Goal: Task Accomplishment & Management: Manage account settings

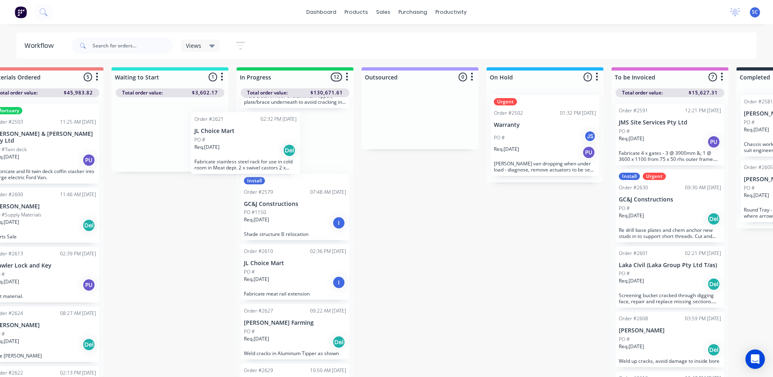
scroll to position [445, 0]
drag, startPoint x: 144, startPoint y: 133, endPoint x: 224, endPoint y: 146, distance: 81.4
click at [224, 146] on div "Order #2621 02:32 PM [DATE] JL Choice Mart PO # Req. [DATE] Del Fabricate stain…" at bounding box center [170, 134] width 117 height 75
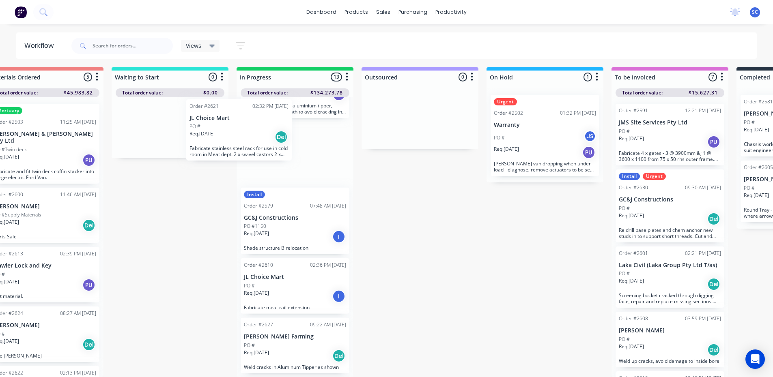
scroll to position [438, 0]
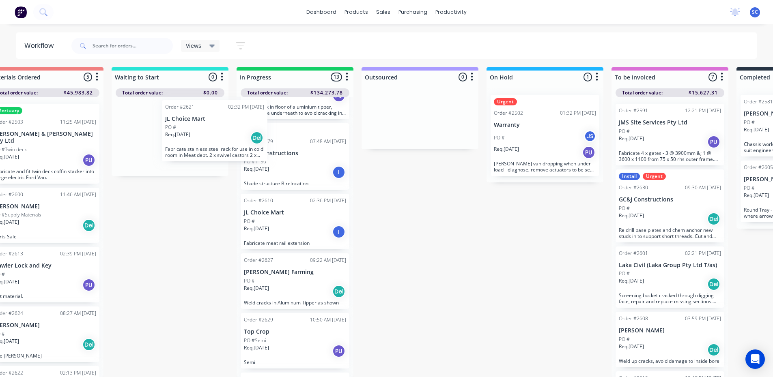
drag, startPoint x: 294, startPoint y: 149, endPoint x: 202, endPoint y: 137, distance: 92.4
click at [204, 137] on div "Submitted 11 Sort By Created date Required date Order number Customer name Most…" at bounding box center [514, 222] width 1353 height 310
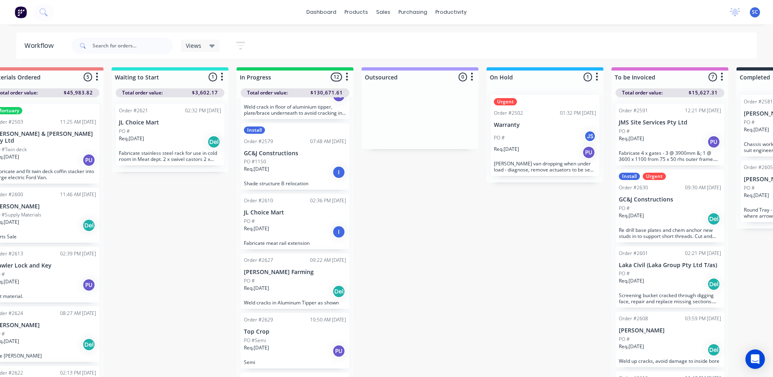
scroll to position [8, 153]
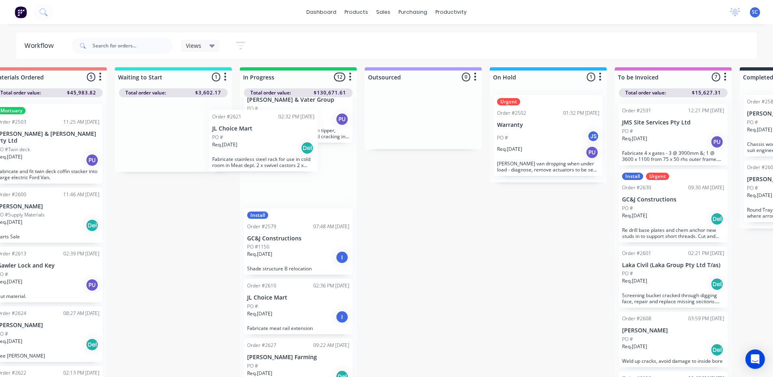
drag, startPoint x: 193, startPoint y: 132, endPoint x: 337, endPoint y: 153, distance: 145.5
click at [337, 153] on div "Submitted 11 Sort By Created date Required date Order number Customer name Most…" at bounding box center [517, 222] width 1353 height 310
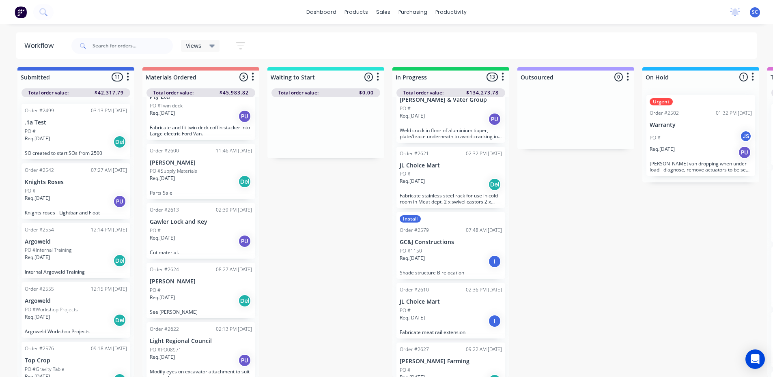
scroll to position [44, 0]
click at [201, 294] on div "Req. [DATE] Del" at bounding box center [201, 301] width 102 height 14
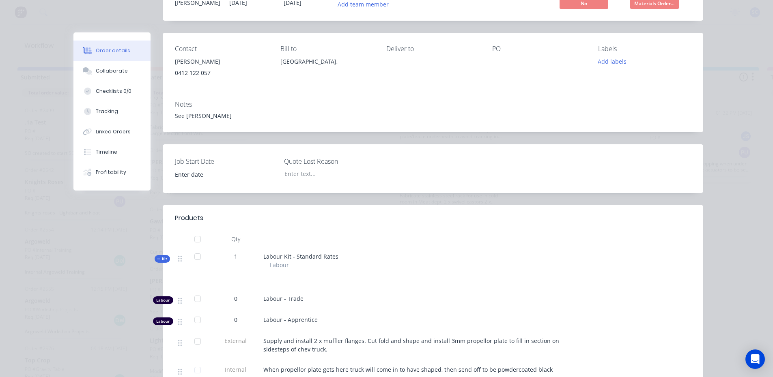
scroll to position [0, 0]
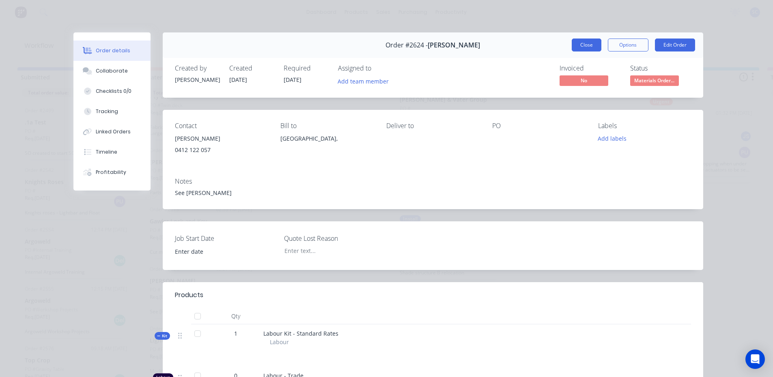
click at [586, 44] on button "Close" at bounding box center [586, 45] width 30 height 13
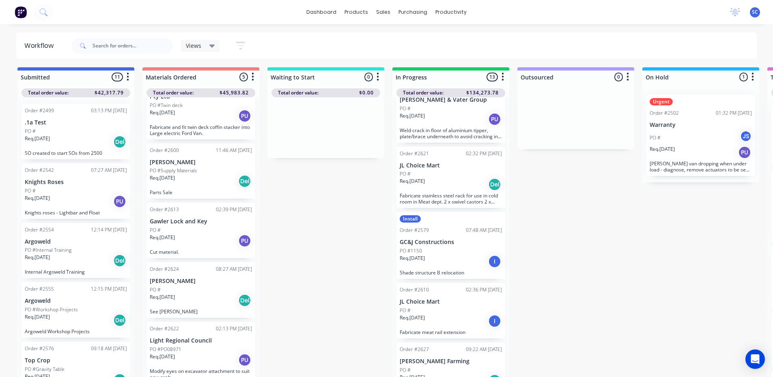
click at [452, 112] on div "Req. [DATE] PU" at bounding box center [451, 119] width 102 height 14
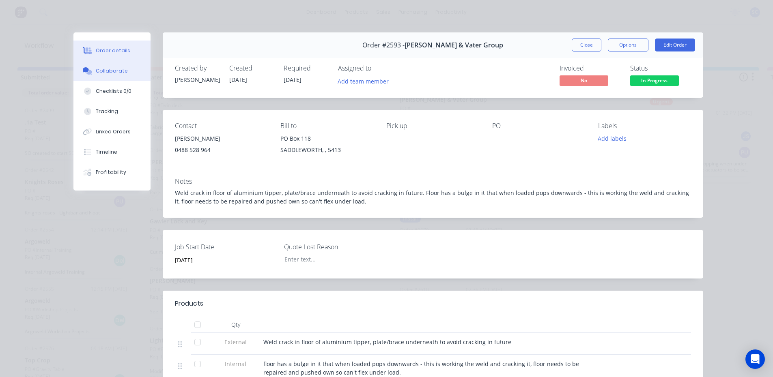
click at [124, 74] on button "Collaborate" at bounding box center [111, 71] width 77 height 20
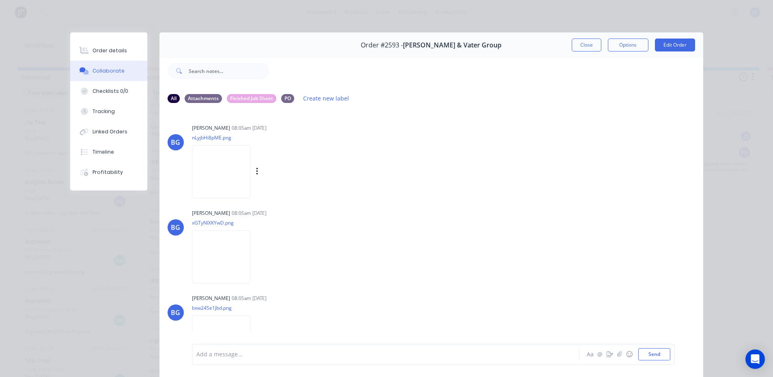
click at [205, 170] on img at bounding box center [221, 171] width 58 height 53
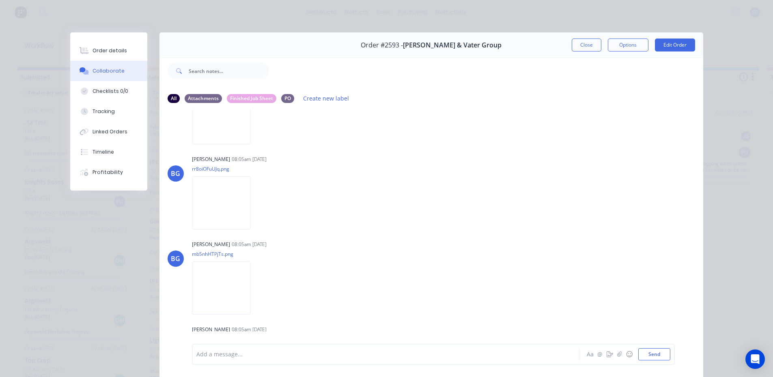
scroll to position [243, 0]
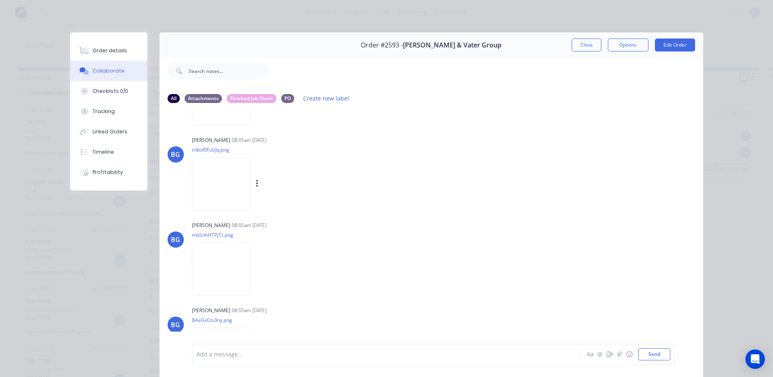
click at [218, 180] on img at bounding box center [221, 183] width 58 height 53
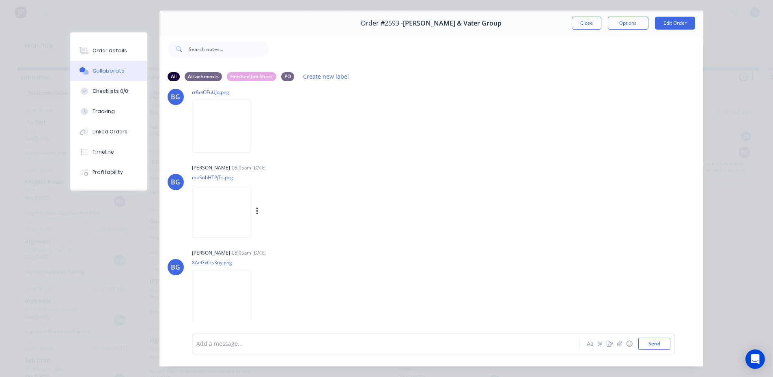
scroll to position [43, 0]
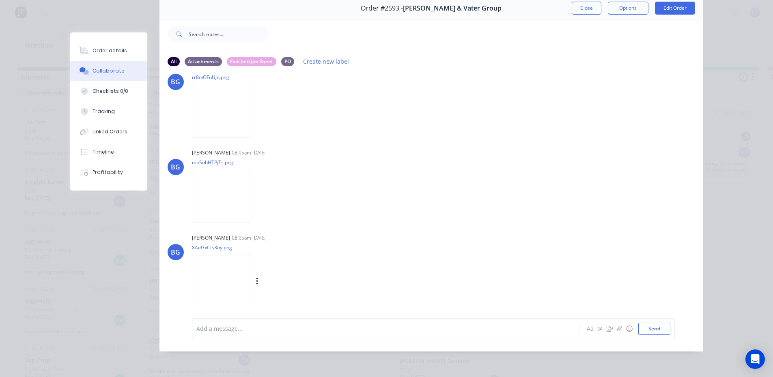
click at [228, 278] on img at bounding box center [221, 281] width 58 height 53
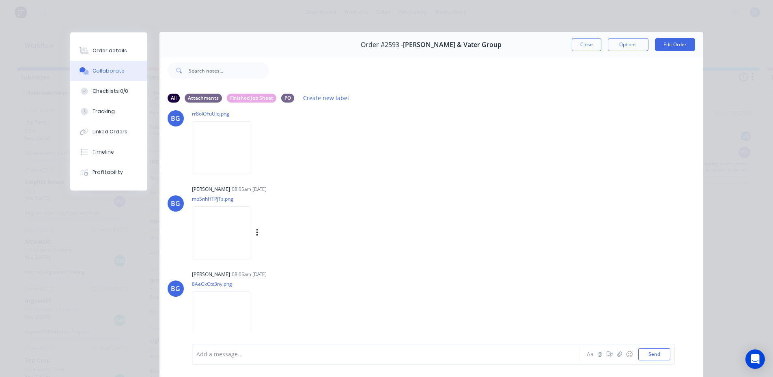
scroll to position [0, 0]
click at [589, 43] on button "Close" at bounding box center [586, 45] width 30 height 13
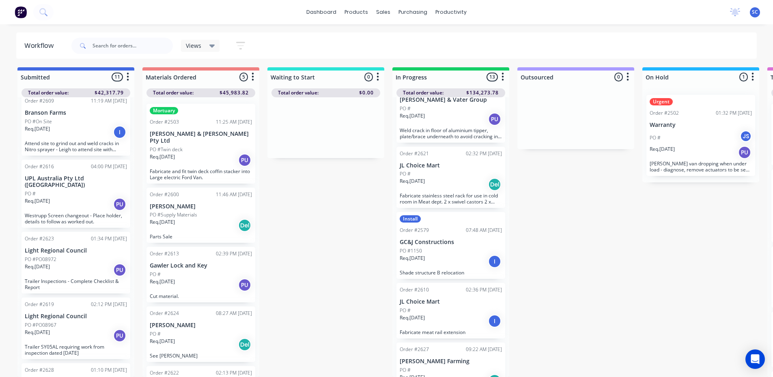
scroll to position [406, 0]
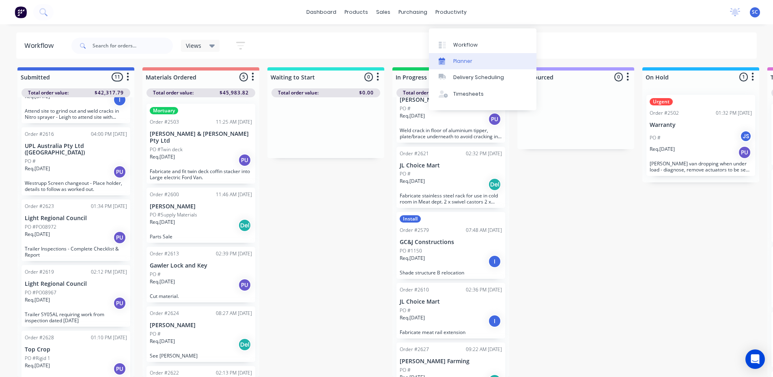
click at [474, 54] on link "Planner" at bounding box center [482, 61] width 107 height 16
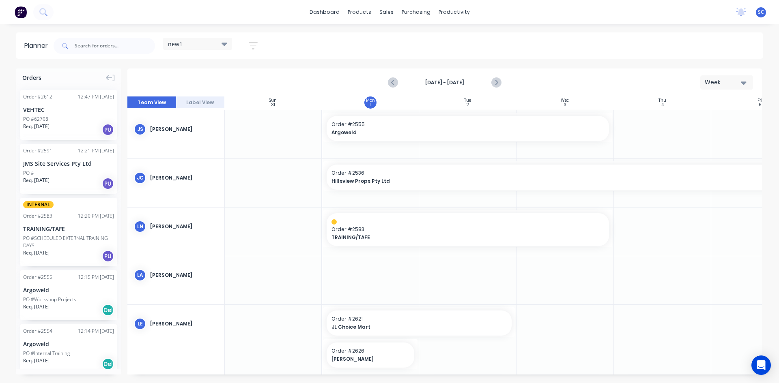
scroll to position [301, 0]
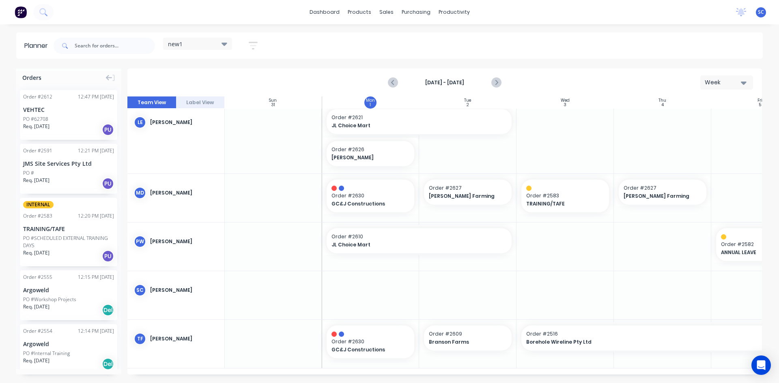
click at [223, 43] on icon at bounding box center [224, 43] width 6 height 9
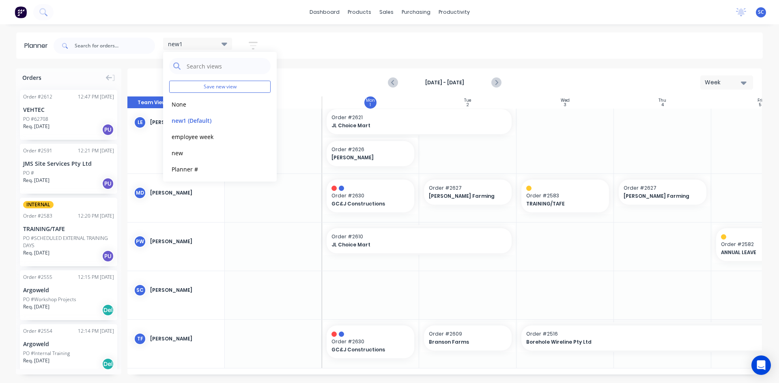
click at [251, 47] on icon "button" at bounding box center [253, 46] width 9 height 10
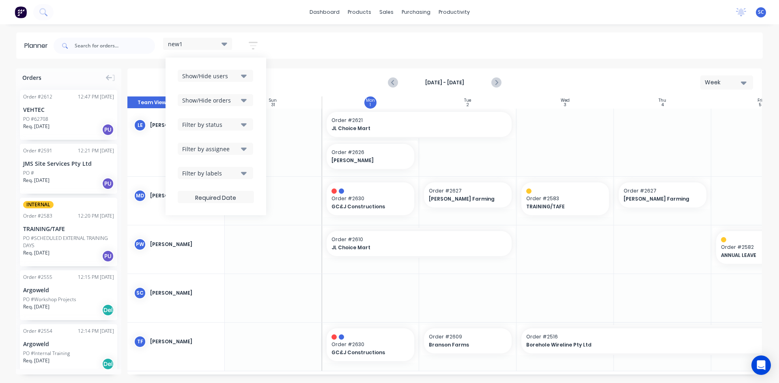
click at [245, 75] on icon "button" at bounding box center [244, 76] width 6 height 3
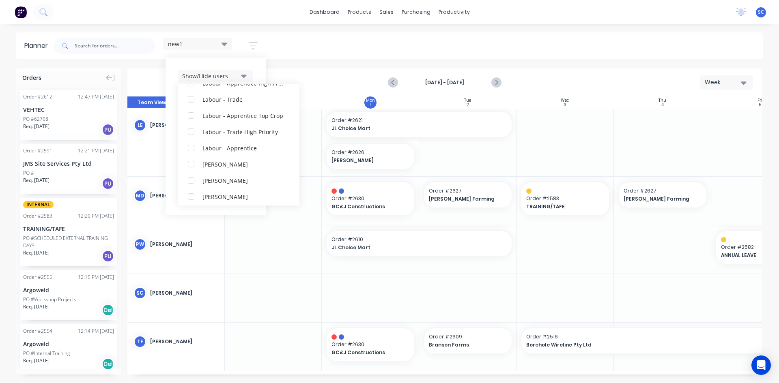
scroll to position [300, 0]
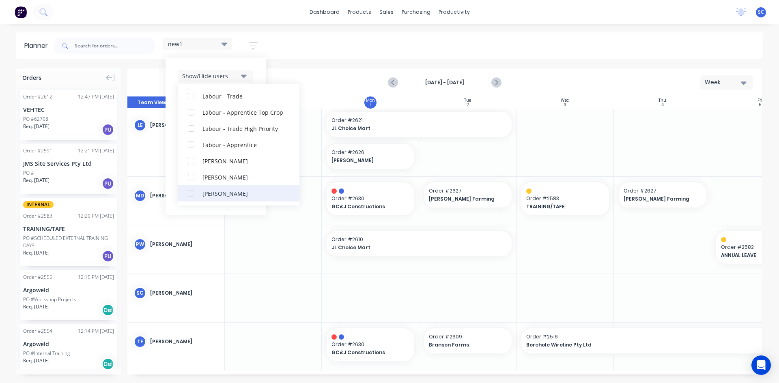
click at [226, 195] on div "[PERSON_NAME]" at bounding box center [242, 193] width 81 height 9
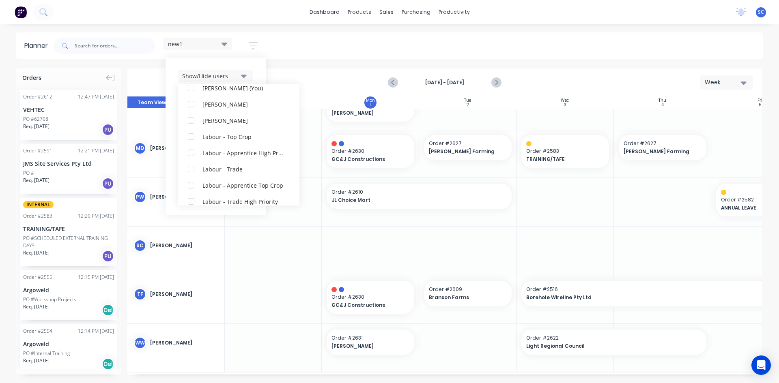
scroll to position [349, 0]
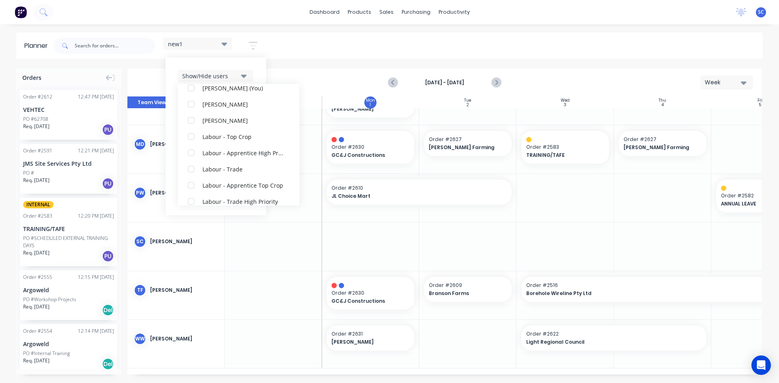
click at [223, 44] on icon at bounding box center [224, 44] width 6 height 3
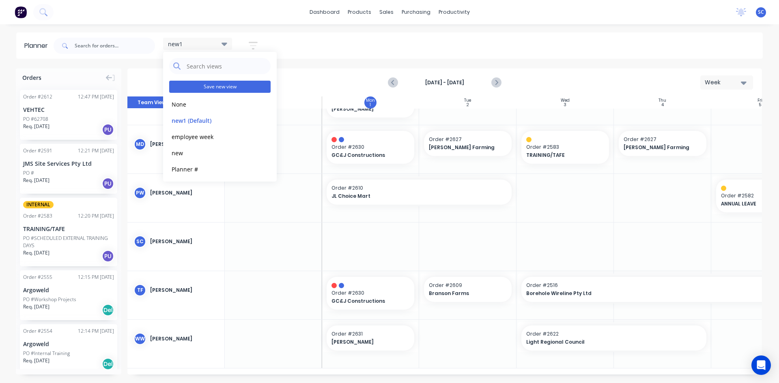
click at [220, 87] on button "Save new view" at bounding box center [219, 87] width 101 height 12
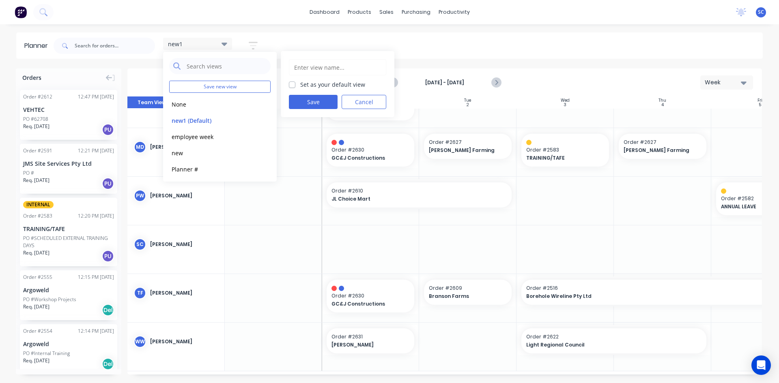
click at [300, 85] on label "Set as your default view" at bounding box center [332, 84] width 65 height 9
click at [294, 85] on input "Set as your default view" at bounding box center [292, 84] width 6 height 8
checkbox input "true"
click at [301, 98] on button "Save" at bounding box center [313, 102] width 49 height 14
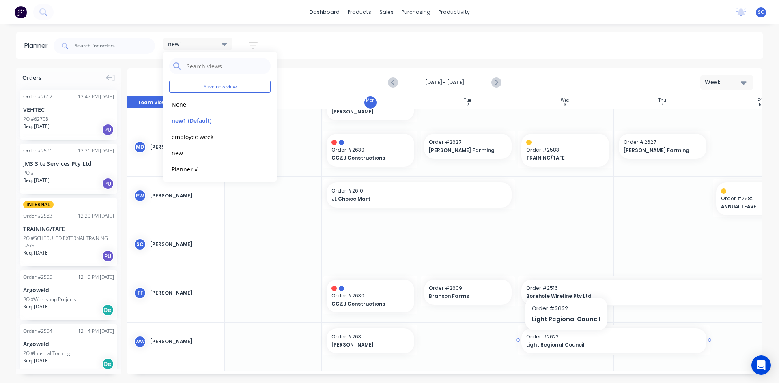
click at [564, 339] on span "Order # 2622" at bounding box center [613, 336] width 175 height 7
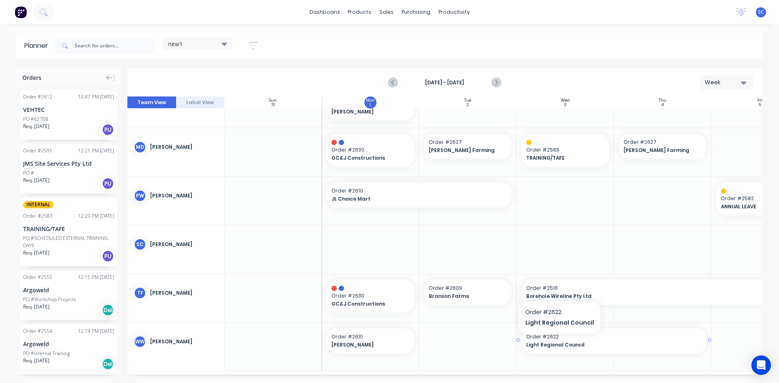
click at [557, 342] on span "Light Regional Council" at bounding box center [605, 345] width 158 height 7
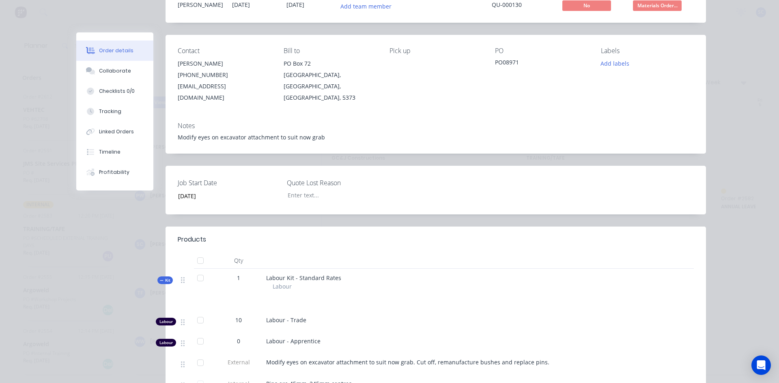
scroll to position [81, 0]
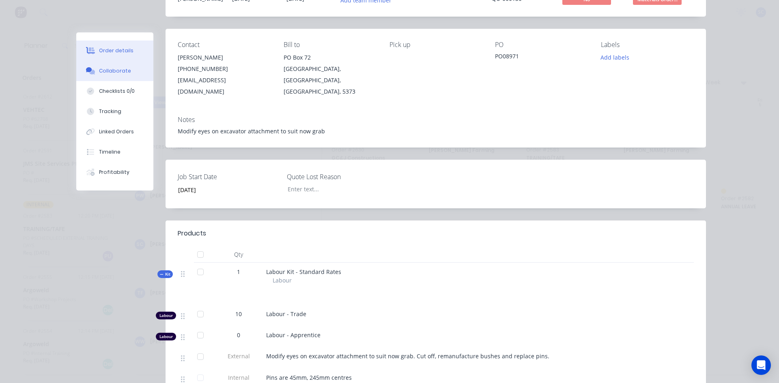
click at [131, 71] on button "Collaborate" at bounding box center [114, 71] width 77 height 20
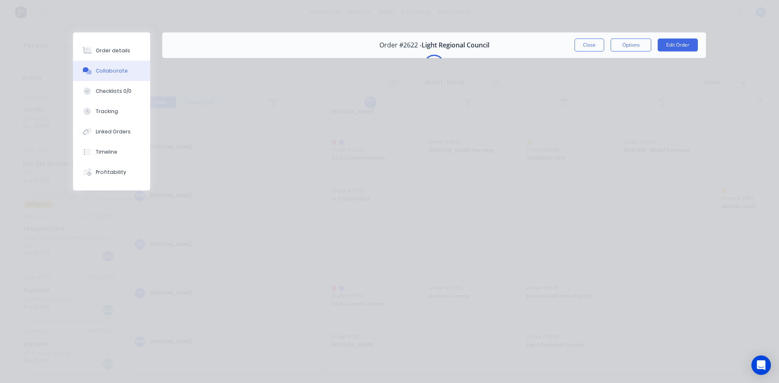
scroll to position [0, 0]
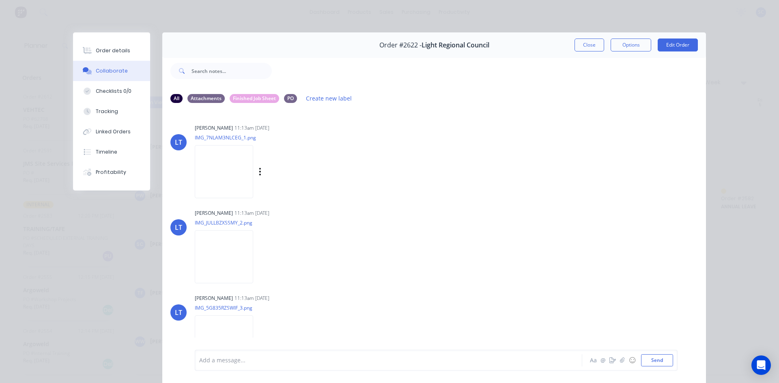
click at [210, 182] on img at bounding box center [224, 171] width 58 height 53
click at [220, 251] on img at bounding box center [224, 256] width 58 height 53
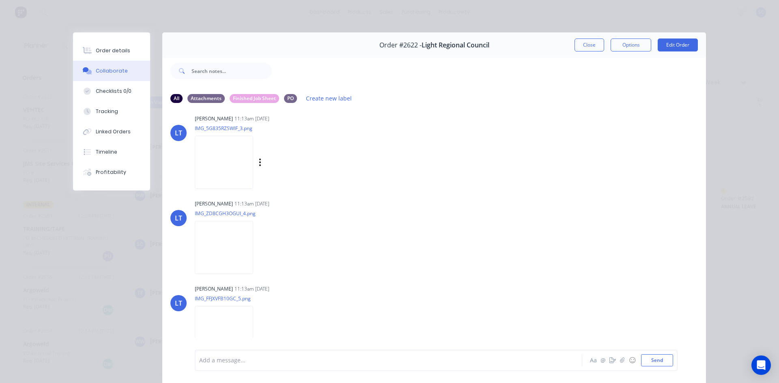
scroll to position [194, 0]
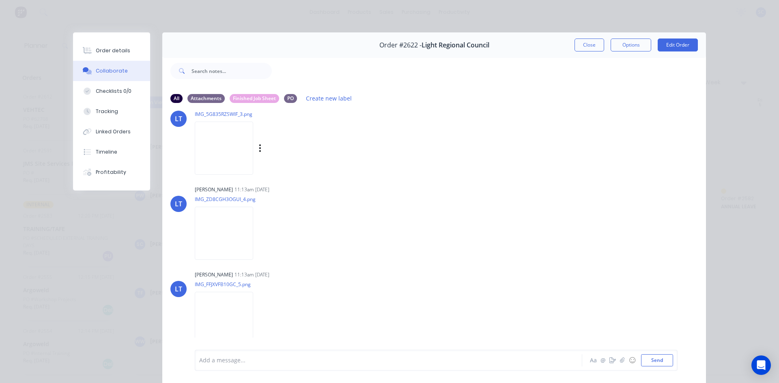
click at [220, 153] on img at bounding box center [224, 148] width 58 height 53
click at [131, 50] on button "Order details" at bounding box center [111, 51] width 77 height 20
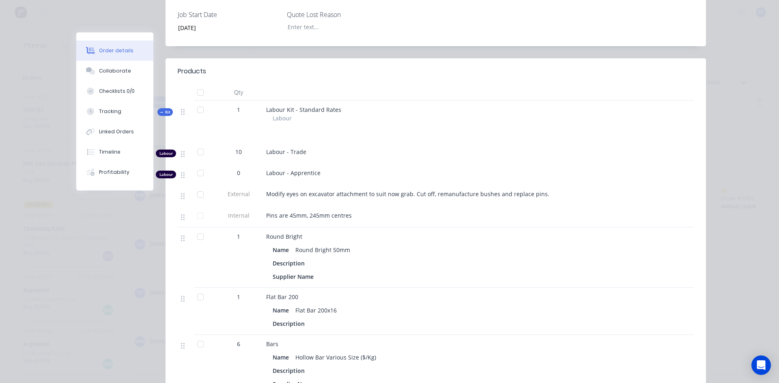
scroll to position [284, 0]
